Goal: Find contact information: Find contact information

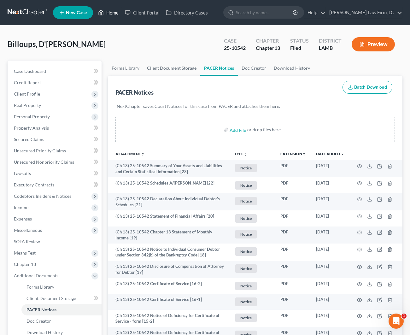
click at [110, 14] on link "Home" at bounding box center [108, 12] width 27 height 11
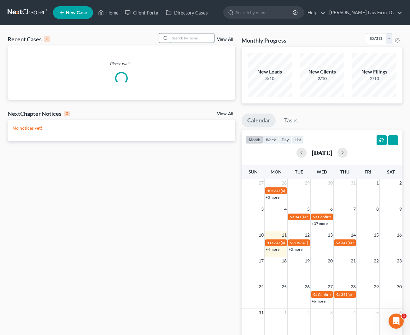
click at [193, 37] on input "search" at bounding box center [192, 37] width 44 height 9
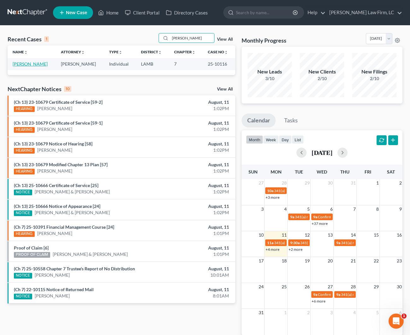
type input "[PERSON_NAME]"
click at [26, 65] on link "[PERSON_NAME]" at bounding box center [30, 63] width 35 height 5
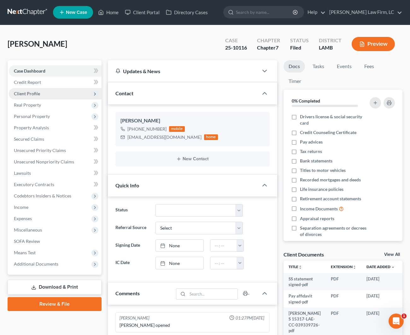
scroll to position [1, 0]
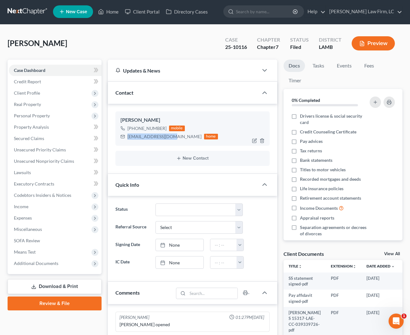
drag, startPoint x: 170, startPoint y: 136, endPoint x: 127, endPoint y: 136, distance: 42.9
click at [127, 136] on div "[EMAIL_ADDRESS][DOMAIN_NAME]" at bounding box center [164, 136] width 74 height 6
click at [207, 129] on div "[PHONE_NUMBER] mobile [EMAIL_ADDRESS][DOMAIN_NAME] home" at bounding box center [192, 132] width 144 height 16
drag, startPoint x: 171, startPoint y: 138, endPoint x: 127, endPoint y: 137, distance: 43.8
click at [127, 137] on div "[EMAIL_ADDRESS][DOMAIN_NAME] home" at bounding box center [168, 136] width 97 height 8
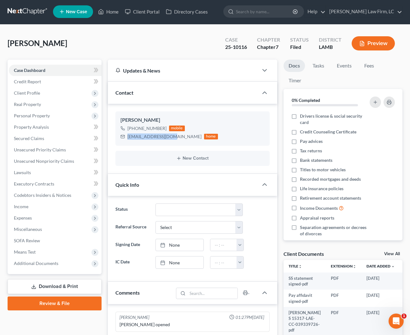
copy div "[EMAIL_ADDRESS][DOMAIN_NAME]"
